Goal: Navigation & Orientation: Go to known website

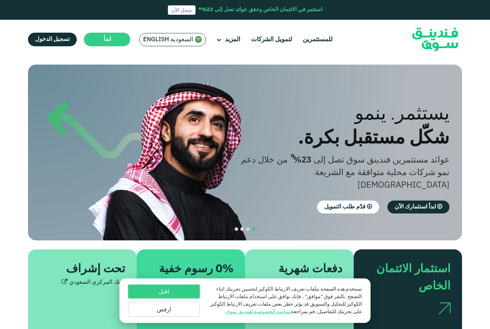
click at [157, 38] on span "السعودية English" at bounding box center [168, 39] width 50 height 8
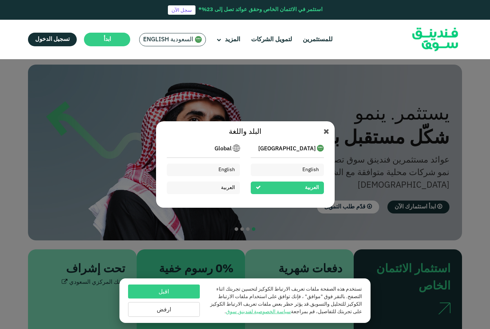
click at [97, 311] on div "البلد واللغة [GEOGRAPHIC_DATA] English ال[DEMOGRAPHIC_DATA] Global English ال[D…" at bounding box center [245, 164] width 490 height 329
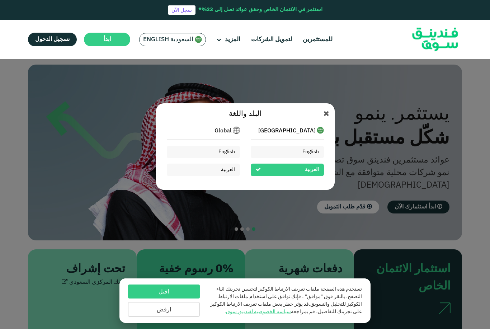
click at [280, 146] on div at bounding box center [245, 164] width 490 height 329
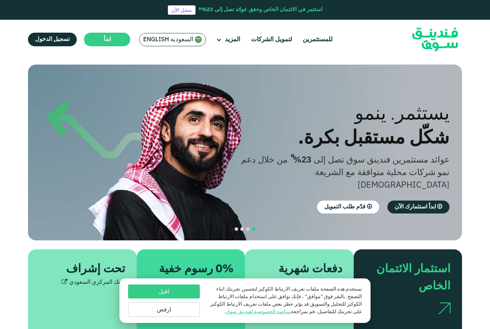
click at [167, 47] on main "السعودية English السعودية English عالمي [DEMOGRAPHIC_DATA] English ال[DEMOGRAPH…" at bounding box center [172, 39] width 70 height 17
click at [165, 35] on div "السعودية English" at bounding box center [172, 39] width 67 height 13
click at [186, 42] on span "السعودية English" at bounding box center [168, 39] width 50 height 8
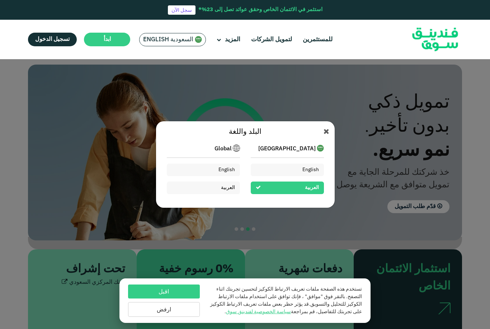
click at [293, 149] on span "[GEOGRAPHIC_DATA]" at bounding box center [286, 148] width 57 height 9
click at [319, 146] on img at bounding box center [320, 147] width 7 height 7
click at [311, 146] on span "[GEOGRAPHIC_DATA]" at bounding box center [286, 148] width 57 height 9
click at [233, 151] on img at bounding box center [236, 147] width 7 height 7
click at [226, 149] on span "Global" at bounding box center [222, 148] width 17 height 9
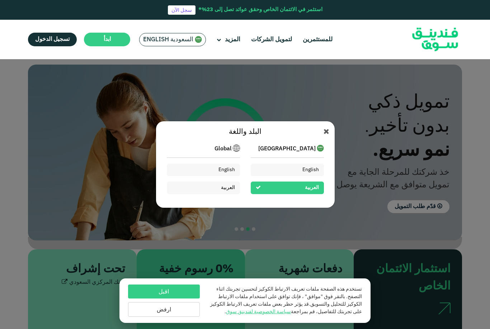
click at [218, 146] on span "Global" at bounding box center [222, 148] width 17 height 9
click at [226, 185] on span "العربية" at bounding box center [228, 187] width 14 height 5
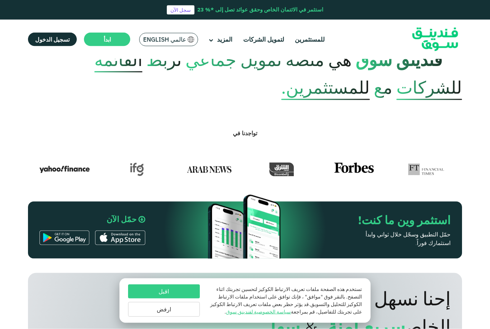
scroll to position [310, 0]
